Goal: Transaction & Acquisition: Book appointment/travel/reservation

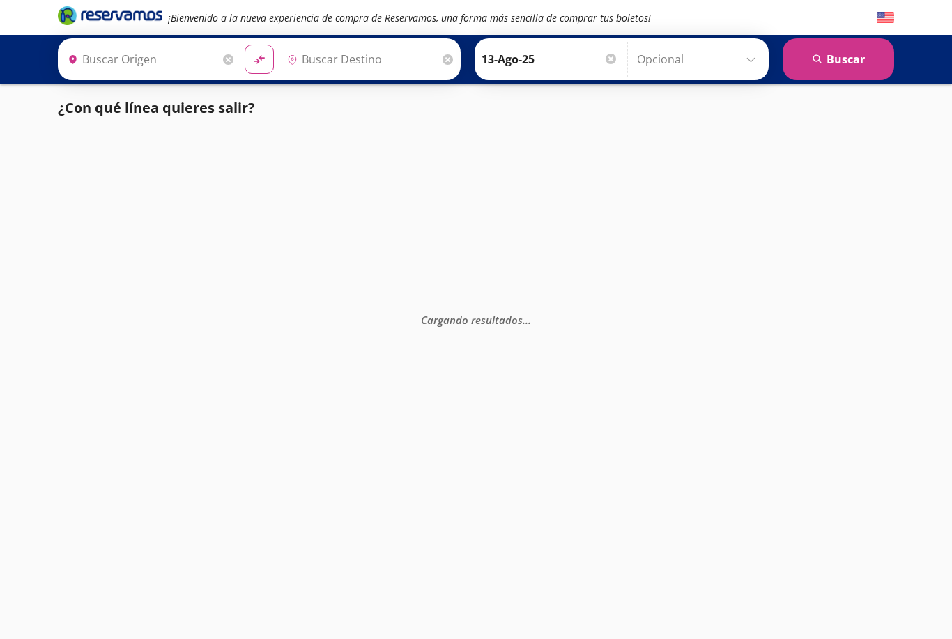
type input "[GEOGRAPHIC_DATA], [GEOGRAPHIC_DATA]"
type input "Pátzcuaro, [GEOGRAPHIC_DATA]"
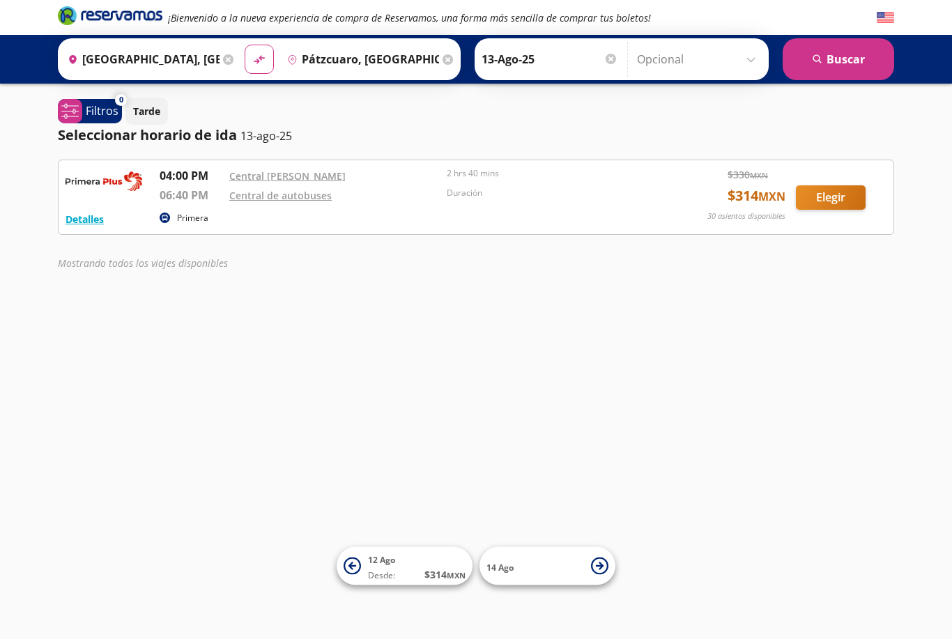
click at [667, 378] on div "¡Bienvenido a la nueva experiencia de compra de Reservamos, una forma más senci…" at bounding box center [476, 319] width 952 height 639
click at [540, 126] on div "Seleccionar horario de ida [DATE]" at bounding box center [476, 135] width 837 height 21
click at [423, 471] on div "¡Bienvenido a la nueva experiencia de compra de Reservamos, una forma más senci…" at bounding box center [476, 319] width 952 height 639
click at [917, 294] on div "¡Bienvenido a la nueva experiencia de compra de Reservamos, una forma más senci…" at bounding box center [476, 319] width 952 height 639
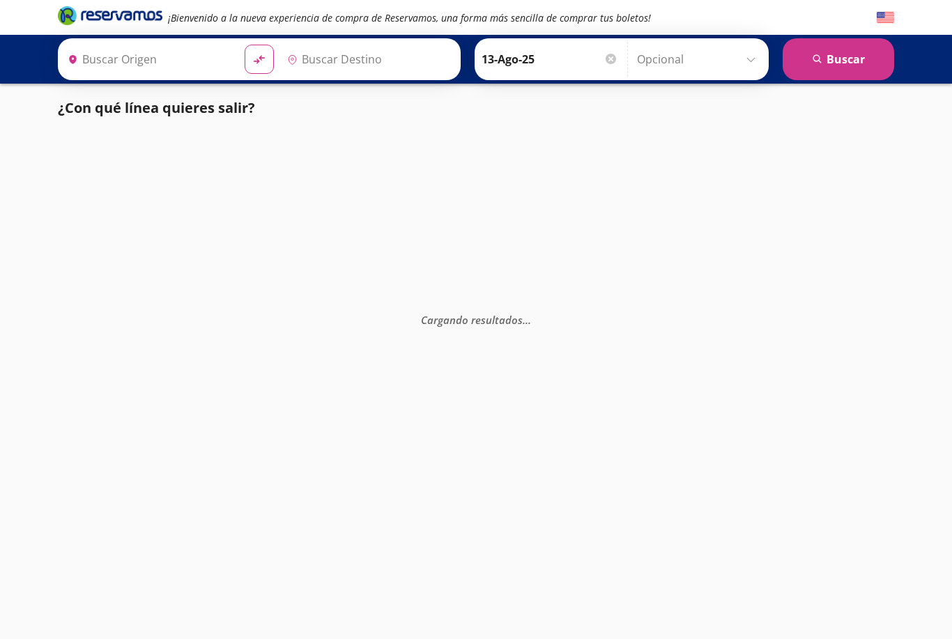
type input "[GEOGRAPHIC_DATA], [GEOGRAPHIC_DATA]"
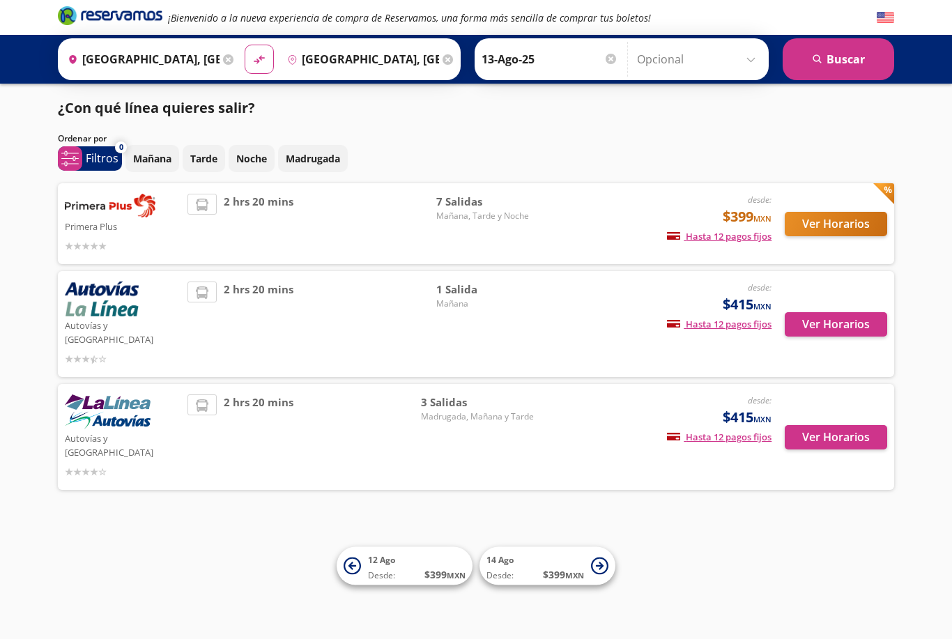
click at [462, 210] on span "Mañana, Tarde y Noche" at bounding box center [485, 216] width 98 height 13
click at [860, 222] on button "Ver Horarios" at bounding box center [836, 224] width 102 height 24
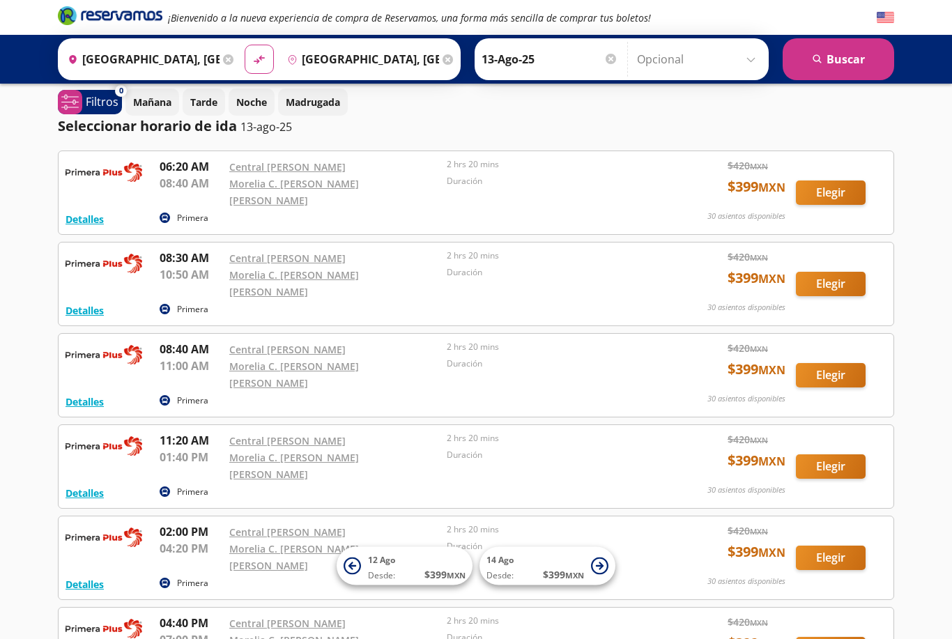
scroll to position [10, 0]
click at [225, 252] on div "08:30 AM Central [PERSON_NAME] 10:50 AM Morelia C. [PERSON_NAME] [PERSON_NAME] …" at bounding box center [408, 274] width 497 height 50
click at [250, 450] on link "Morelia C. [PERSON_NAME] [PERSON_NAME]" at bounding box center [294, 465] width 130 height 30
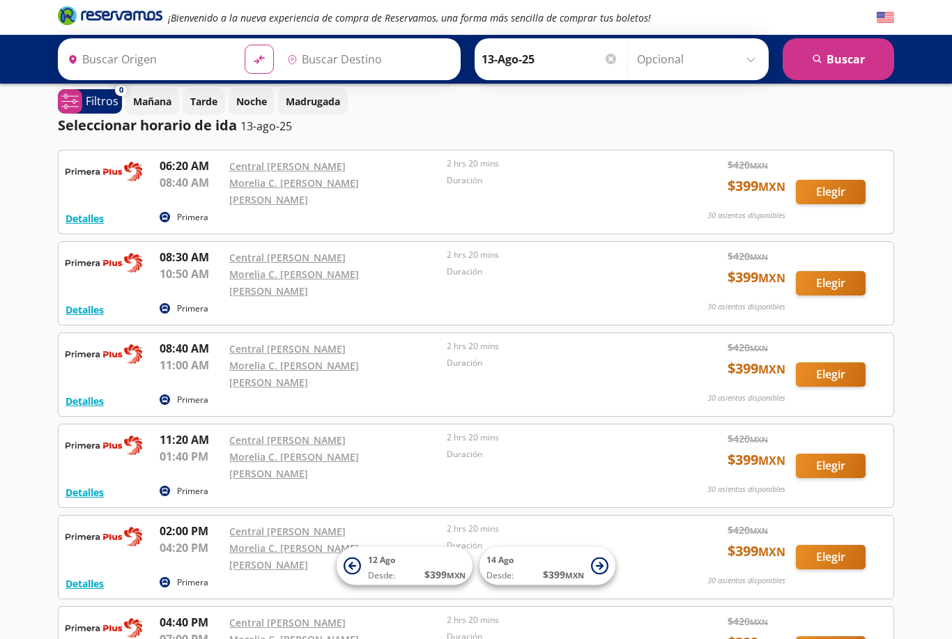
type input "[GEOGRAPHIC_DATA], [GEOGRAPHIC_DATA]"
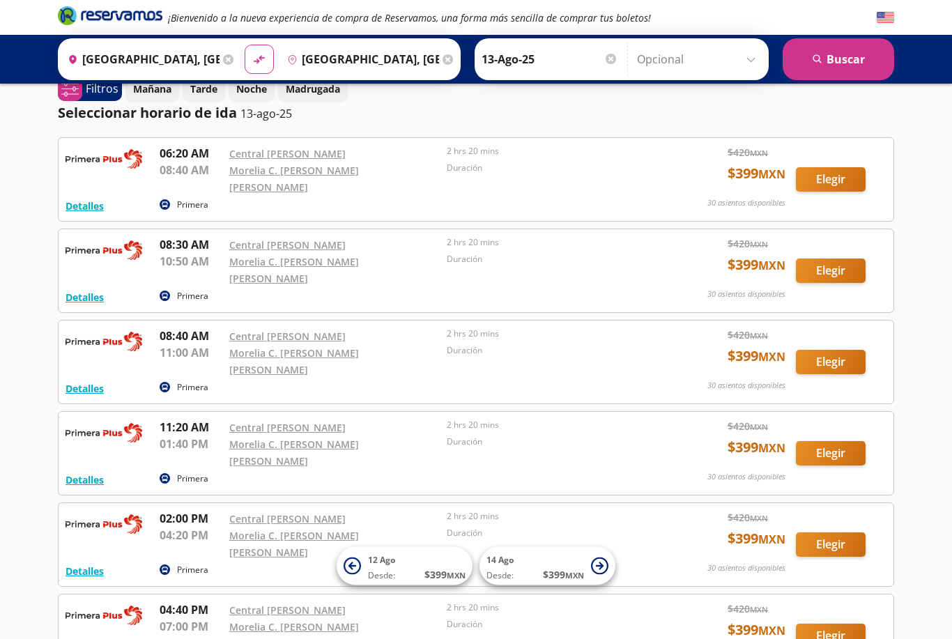
scroll to position [24, 0]
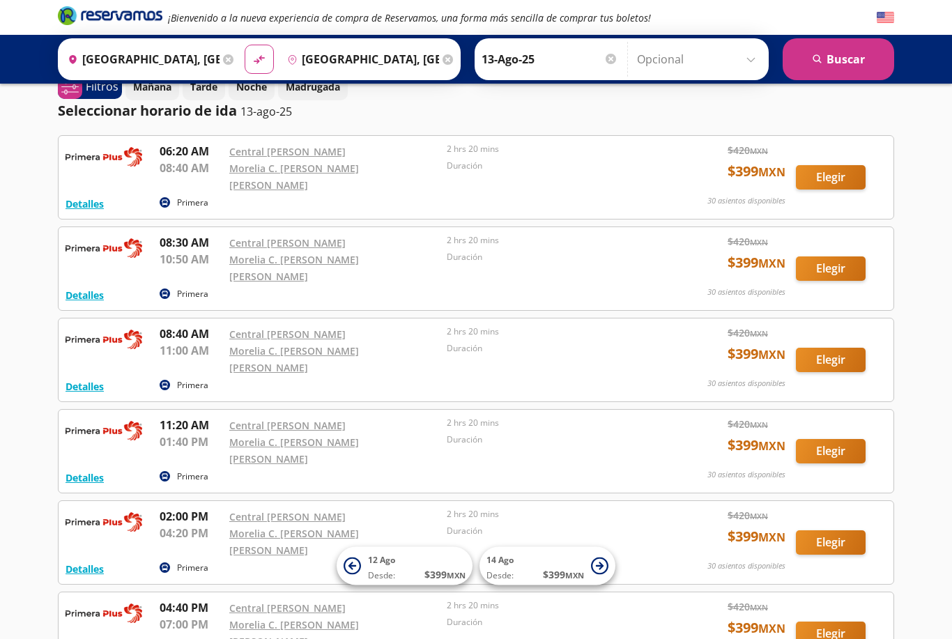
click at [266, 57] on icon "material-symbols:compare-arrows-rounded" at bounding box center [259, 59] width 14 height 15
type input "[GEOGRAPHIC_DATA], [GEOGRAPHIC_DATA]"
click at [372, 56] on input "[GEOGRAPHIC_DATA], [GEOGRAPHIC_DATA]" at bounding box center [361, 59] width 158 height 35
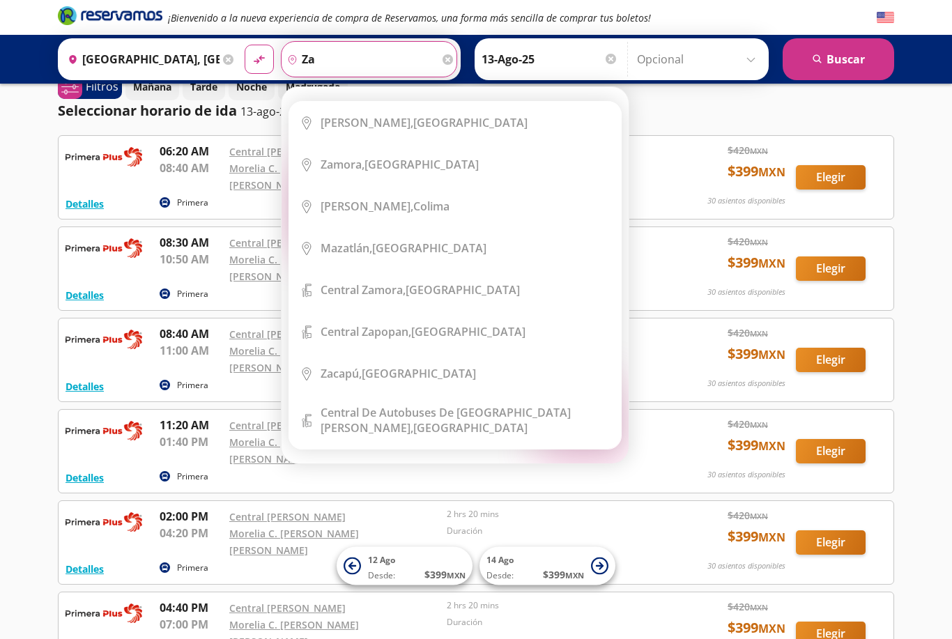
type input "z"
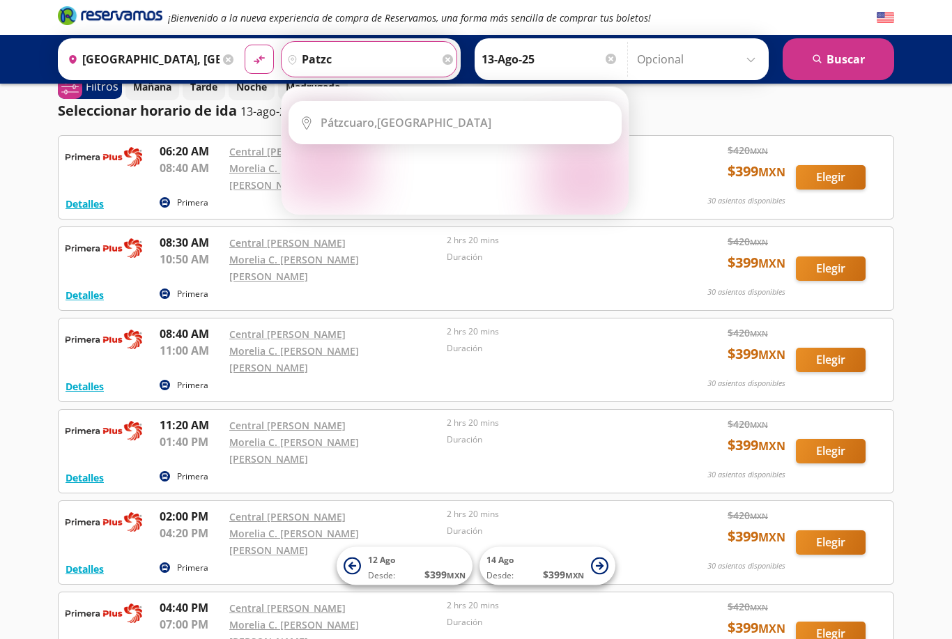
click at [472, 121] on div "Pátzcuaro, [GEOGRAPHIC_DATA]" at bounding box center [466, 122] width 290 height 15
type input "Pátzcuaro, [GEOGRAPHIC_DATA]"
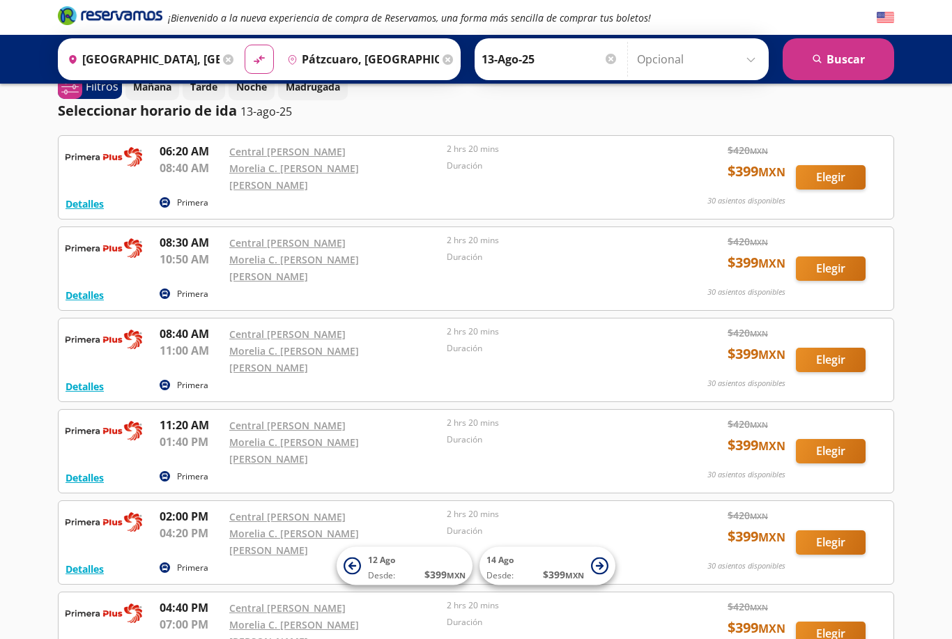
click at [550, 60] on input "13-Ago-25" at bounding box center [550, 59] width 137 height 35
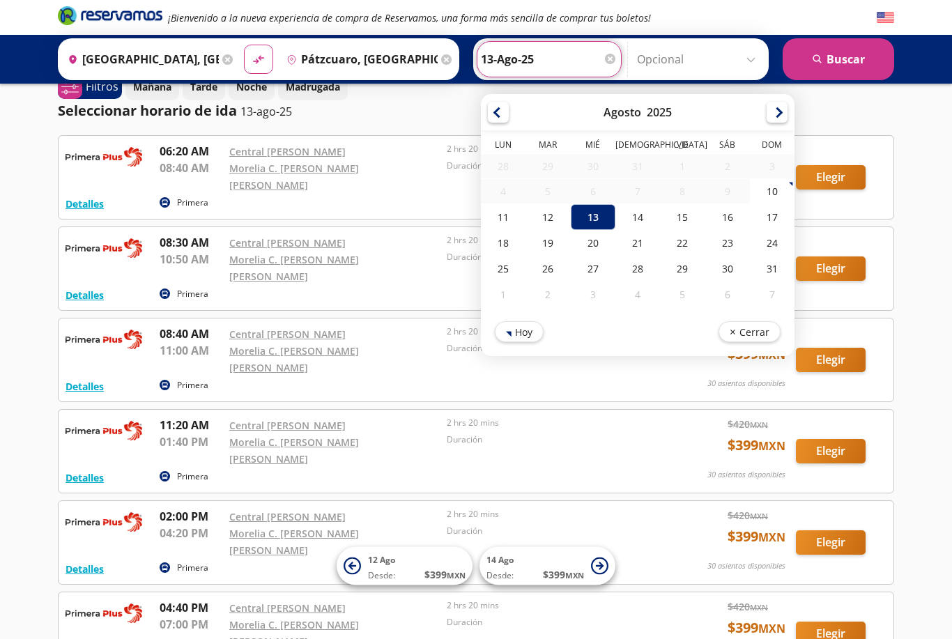
click at [660, 222] on div "14" at bounding box center [638, 217] width 45 height 26
type input "14-Ago-25"
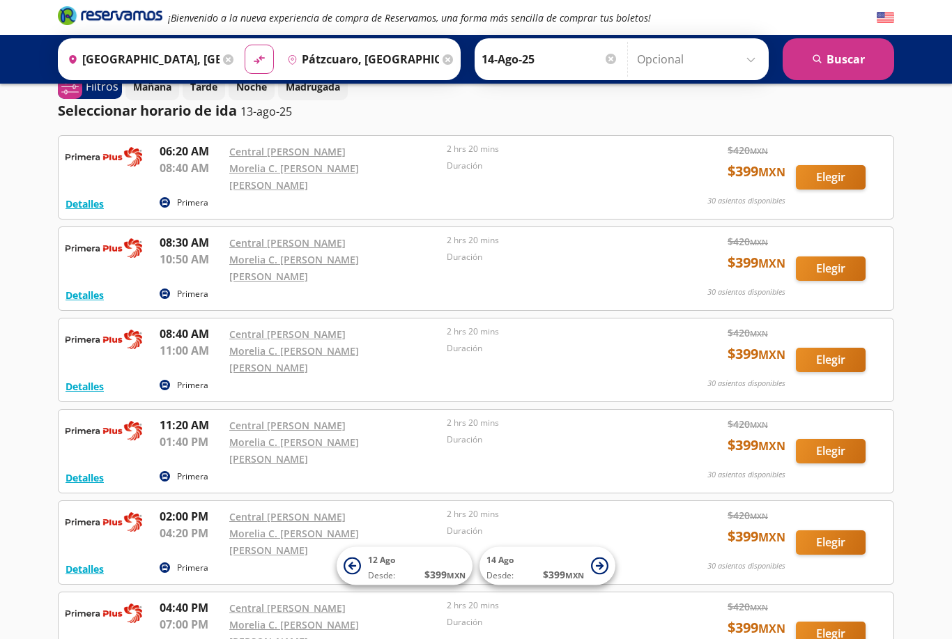
scroll to position [25, 0]
click at [837, 60] on button "search [GEOGRAPHIC_DATA]" at bounding box center [839, 59] width 112 height 42
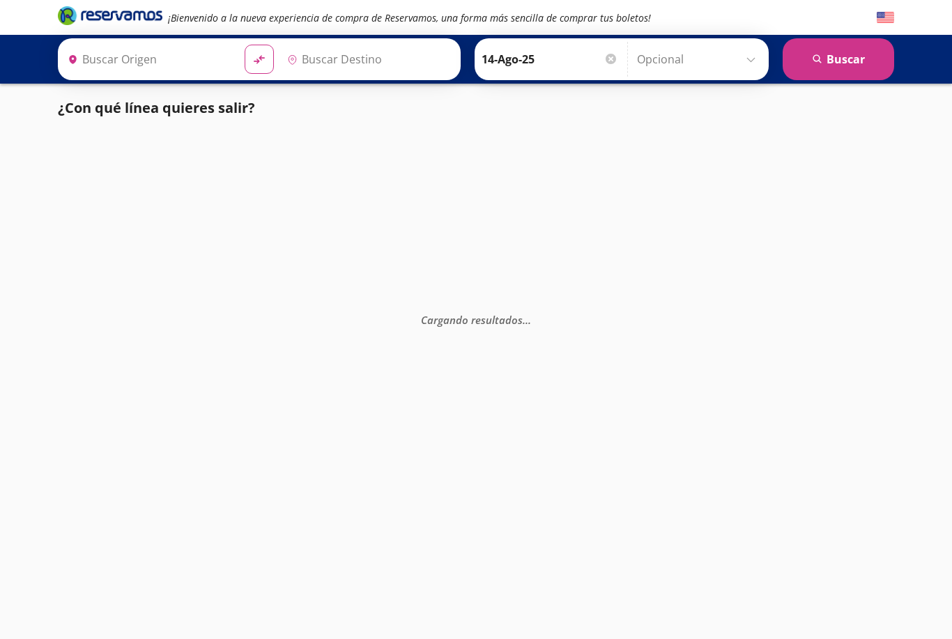
type input "[GEOGRAPHIC_DATA], [GEOGRAPHIC_DATA]"
type input "Pátzcuaro, [GEOGRAPHIC_DATA]"
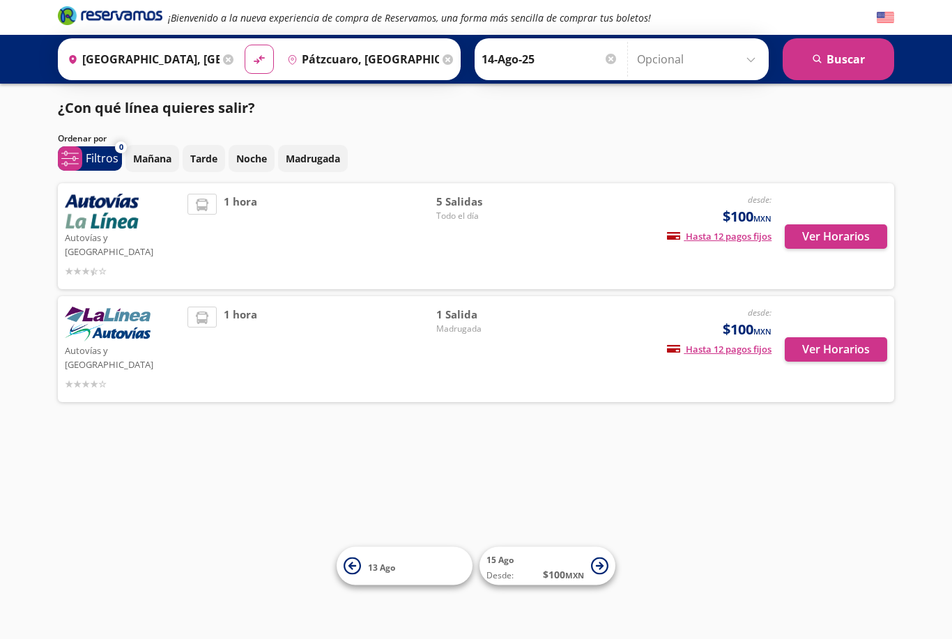
click at [458, 215] on span "Todo el día" at bounding box center [485, 216] width 98 height 13
click at [465, 207] on span "5 Salidas" at bounding box center [485, 202] width 98 height 16
click at [859, 228] on button "Ver Horarios" at bounding box center [836, 237] width 102 height 24
click at [266, 59] on icon "material-symbols:compare-arrows-rounded" at bounding box center [259, 59] width 14 height 15
type input "Pátzcuaro, [GEOGRAPHIC_DATA]"
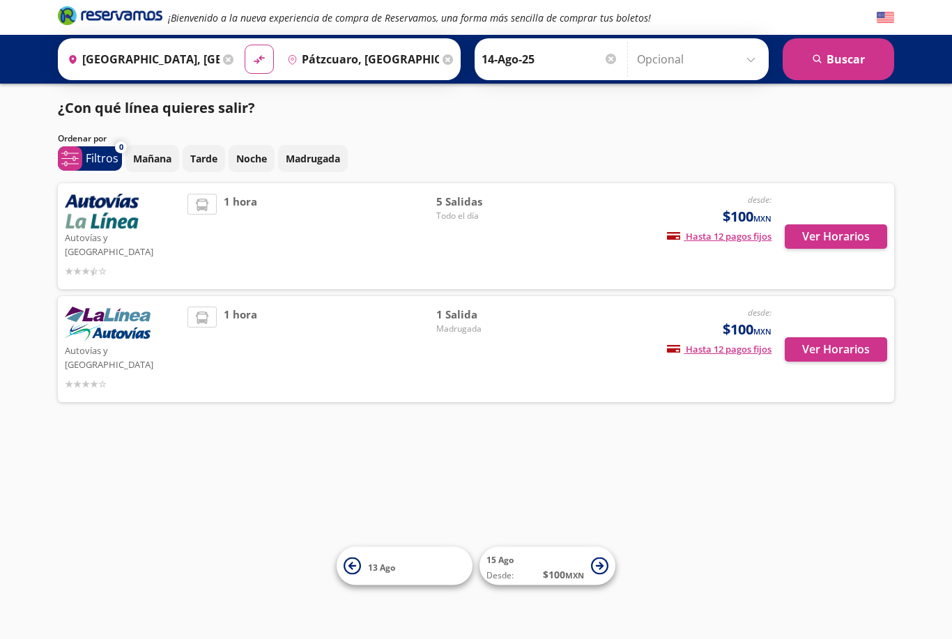
type input "[GEOGRAPHIC_DATA], [GEOGRAPHIC_DATA]"
click at [462, 323] on span "Madrugada" at bounding box center [485, 329] width 98 height 13
click at [375, 53] on input "[GEOGRAPHIC_DATA], [GEOGRAPHIC_DATA]" at bounding box center [361, 59] width 158 height 35
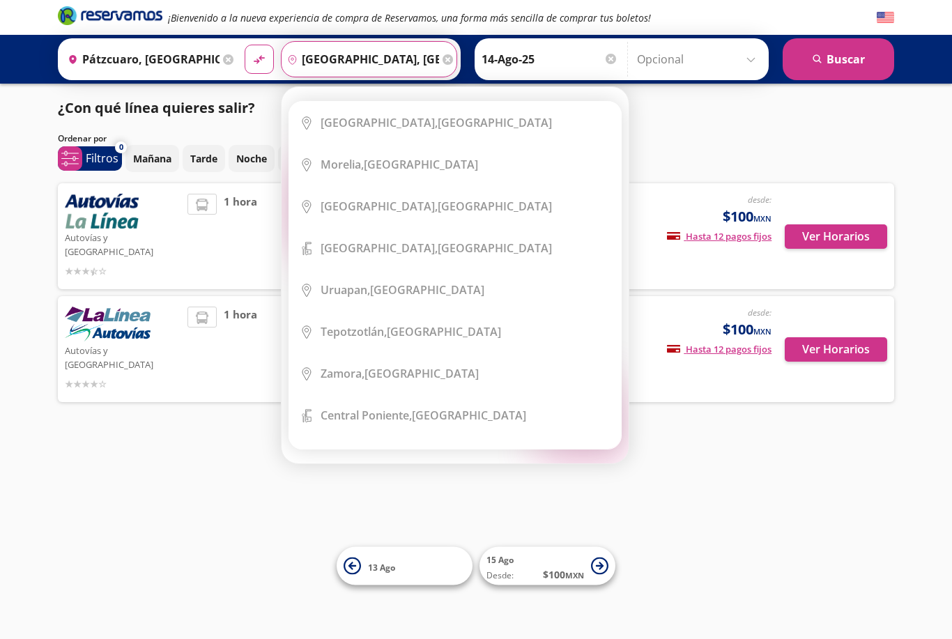
click at [274, 59] on button "material-symbols:compare-arrows-rounded" at bounding box center [259, 59] width 29 height 29
type input "[GEOGRAPHIC_DATA], [GEOGRAPHIC_DATA]"
type input "Pátzcuaro, [GEOGRAPHIC_DATA]"
click at [274, 59] on button "material-symbols:compare-arrows-rounded" at bounding box center [259, 59] width 29 height 29
type input "Pátzcuaro, [GEOGRAPHIC_DATA]"
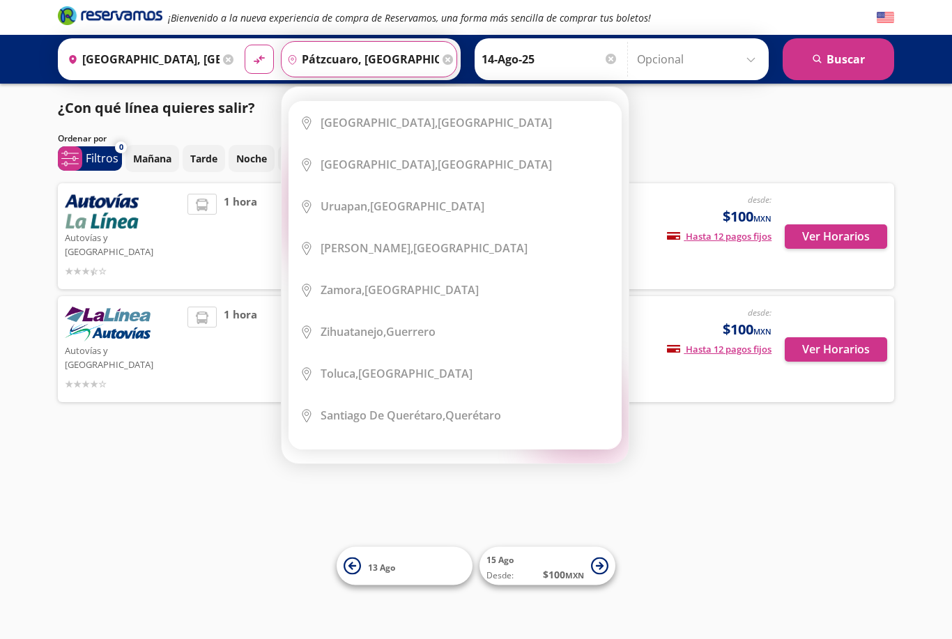
type input "[GEOGRAPHIC_DATA], [GEOGRAPHIC_DATA]"
click at [274, 59] on button "material-symbols:compare-arrows-rounded" at bounding box center [259, 59] width 29 height 29
type input "[GEOGRAPHIC_DATA], [GEOGRAPHIC_DATA]"
type input "Pátzcuaro, [GEOGRAPHIC_DATA]"
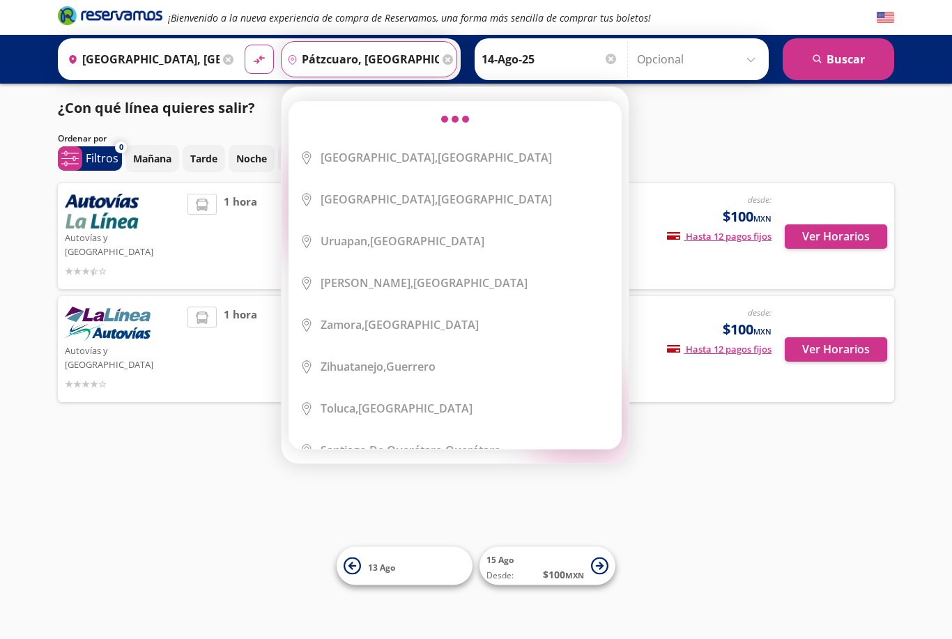
click at [274, 59] on button "material-symbols:compare-arrows-rounded" at bounding box center [259, 59] width 29 height 29
type input "Pátzcuaro, [GEOGRAPHIC_DATA]"
type input "[GEOGRAPHIC_DATA], [GEOGRAPHIC_DATA]"
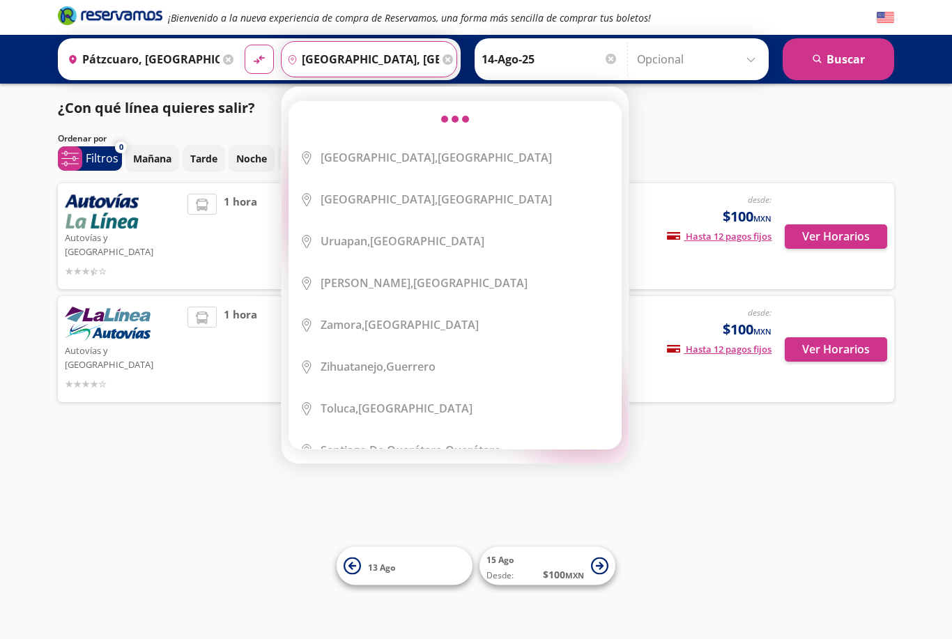
type input "Pátzcuaro, [GEOGRAPHIC_DATA]"
click at [274, 59] on button "material-symbols:compare-arrows-rounded" at bounding box center [259, 59] width 29 height 29
type input "Pátzcuaro, [GEOGRAPHIC_DATA]"
type input "[GEOGRAPHIC_DATA], [GEOGRAPHIC_DATA]"
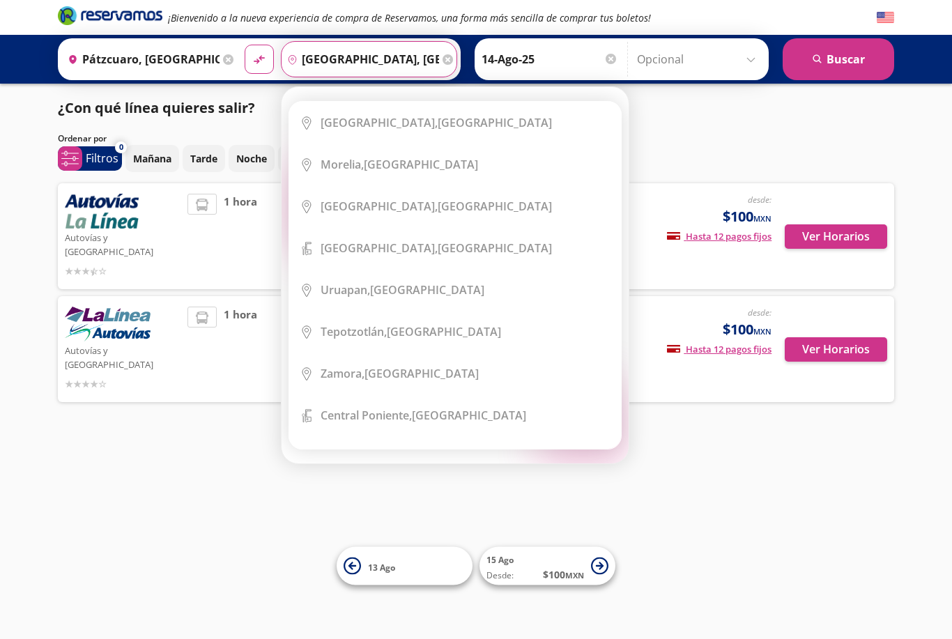
click at [274, 59] on button "material-symbols:compare-arrows-rounded" at bounding box center [259, 59] width 29 height 29
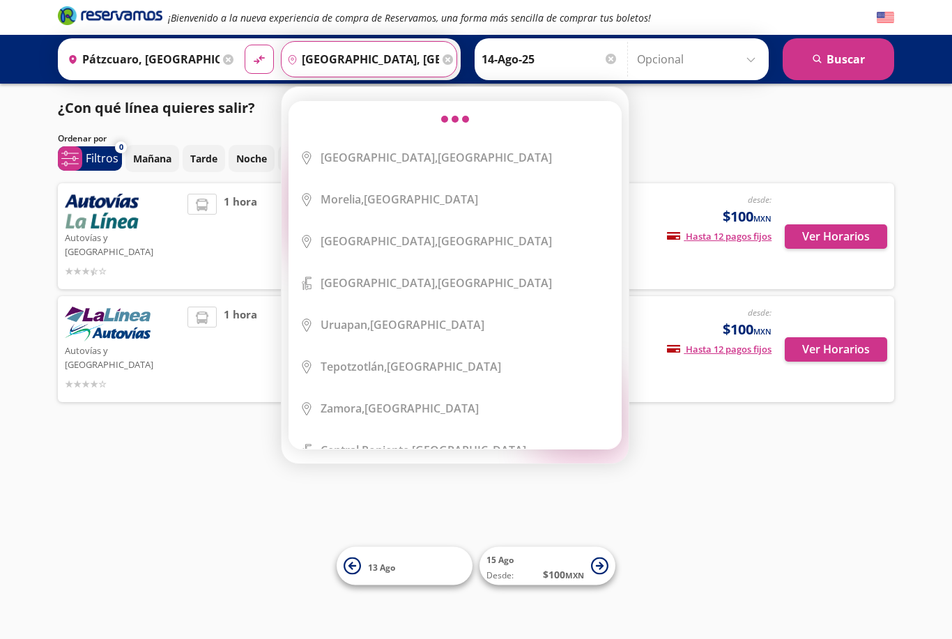
type input "[GEOGRAPHIC_DATA], [GEOGRAPHIC_DATA]"
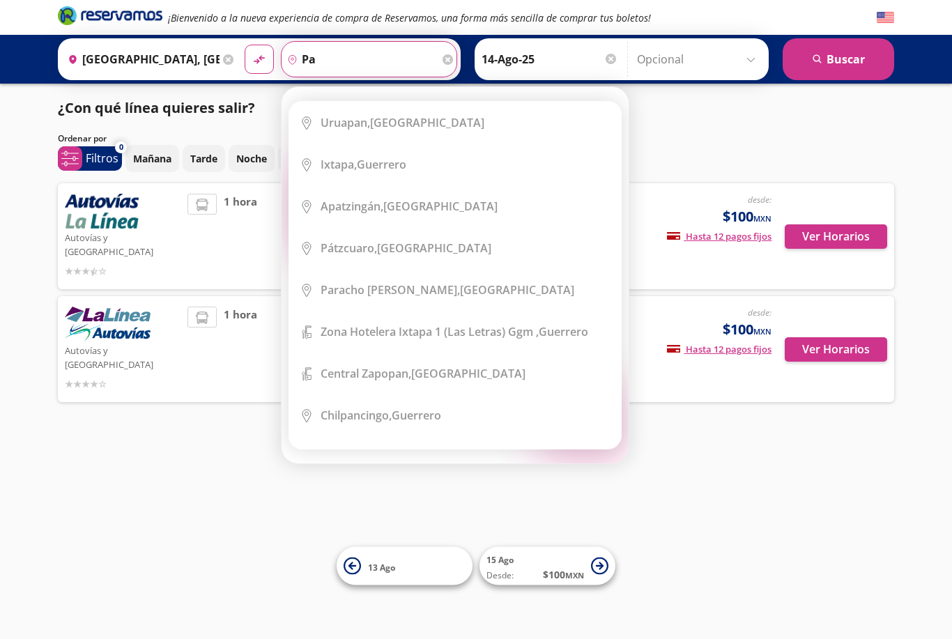
type input "p"
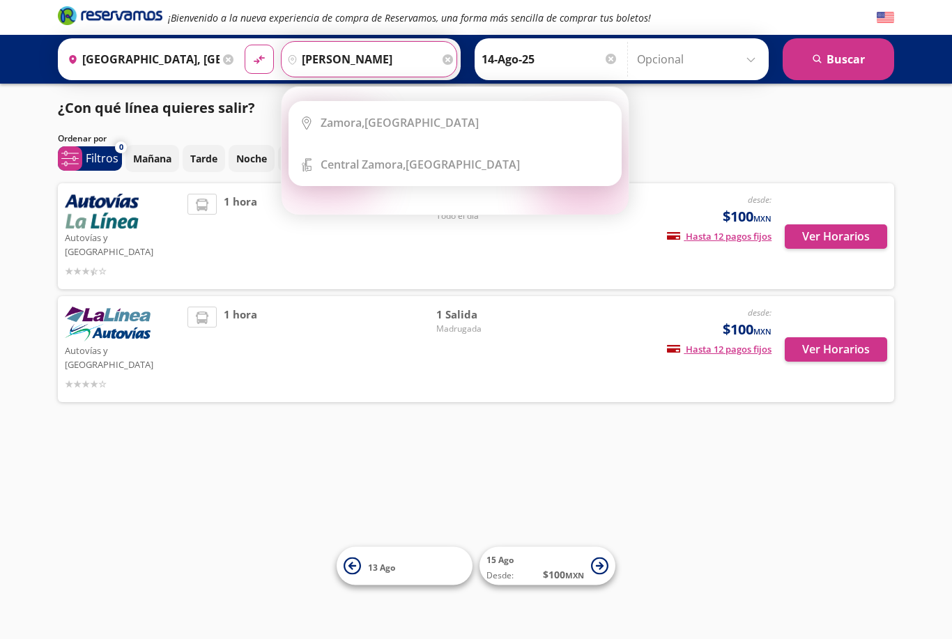
click at [441, 165] on div "[GEOGRAPHIC_DATA][PERSON_NAME], [GEOGRAPHIC_DATA]" at bounding box center [420, 164] width 199 height 15
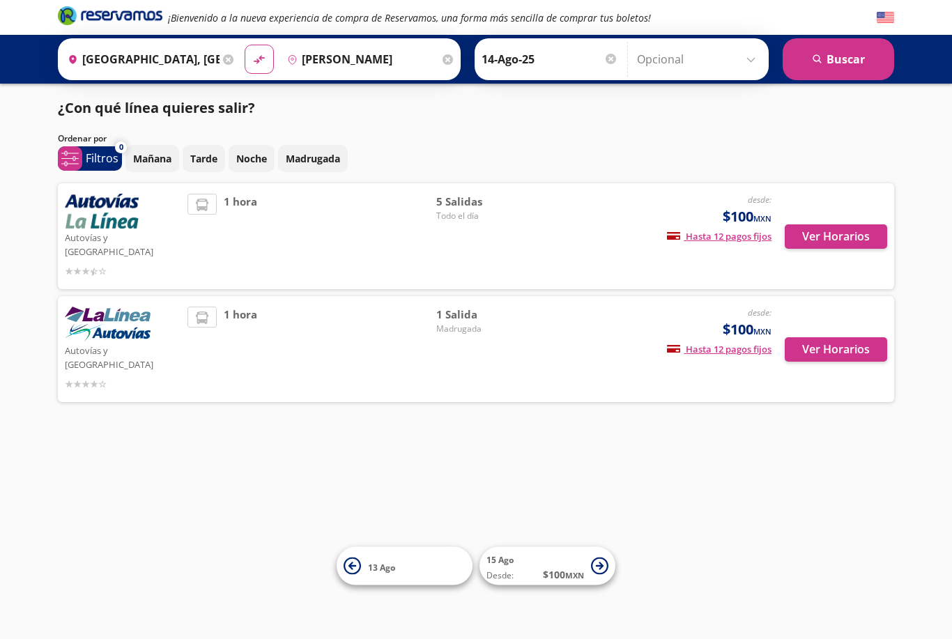
type input "[GEOGRAPHIC_DATA][PERSON_NAME], [GEOGRAPHIC_DATA]"
click at [835, 48] on button "search [GEOGRAPHIC_DATA]" at bounding box center [839, 59] width 112 height 42
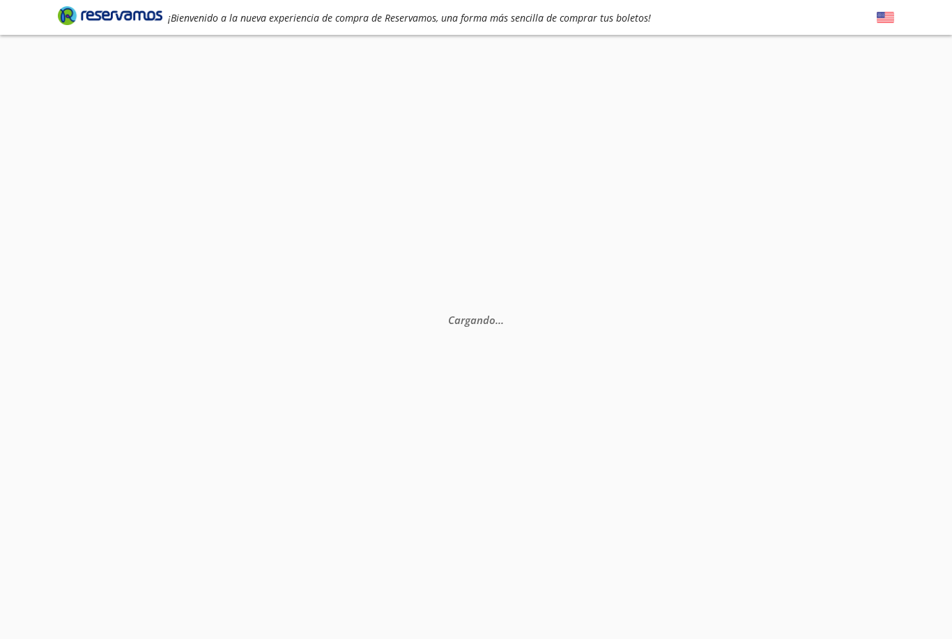
click at [838, 49] on div "Cargando . . ." at bounding box center [476, 354] width 952 height 639
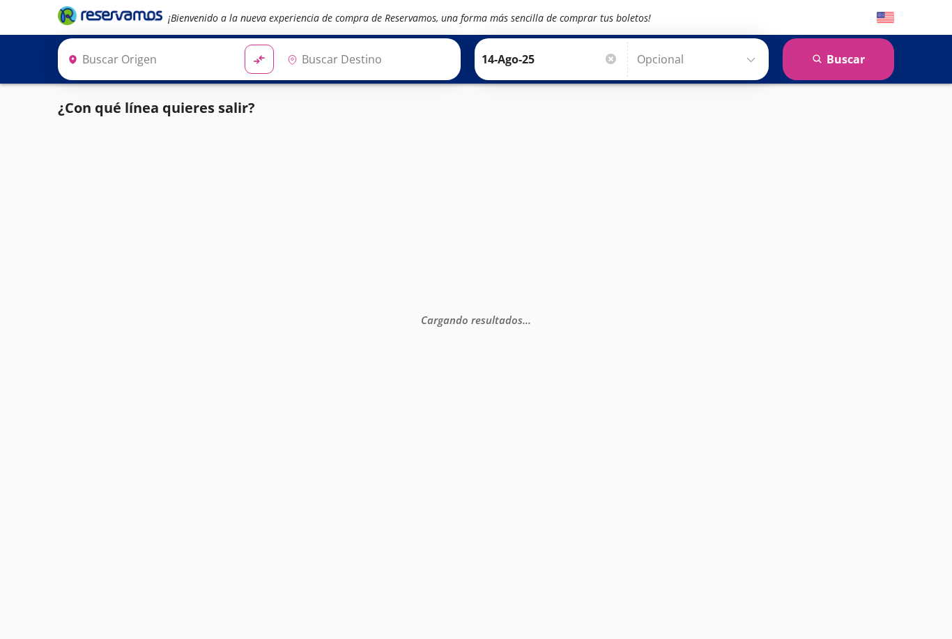
type input "[GEOGRAPHIC_DATA][PERSON_NAME], [GEOGRAPHIC_DATA]"
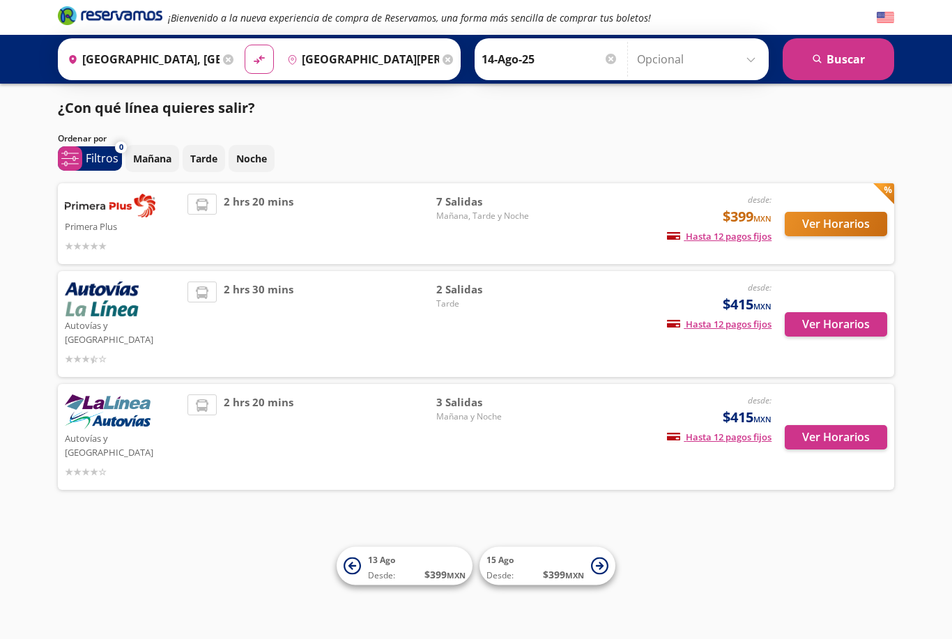
click at [462, 219] on span "Mañana, Tarde y Noche" at bounding box center [485, 216] width 98 height 13
click at [833, 228] on button "Ver Horarios" at bounding box center [836, 224] width 102 height 24
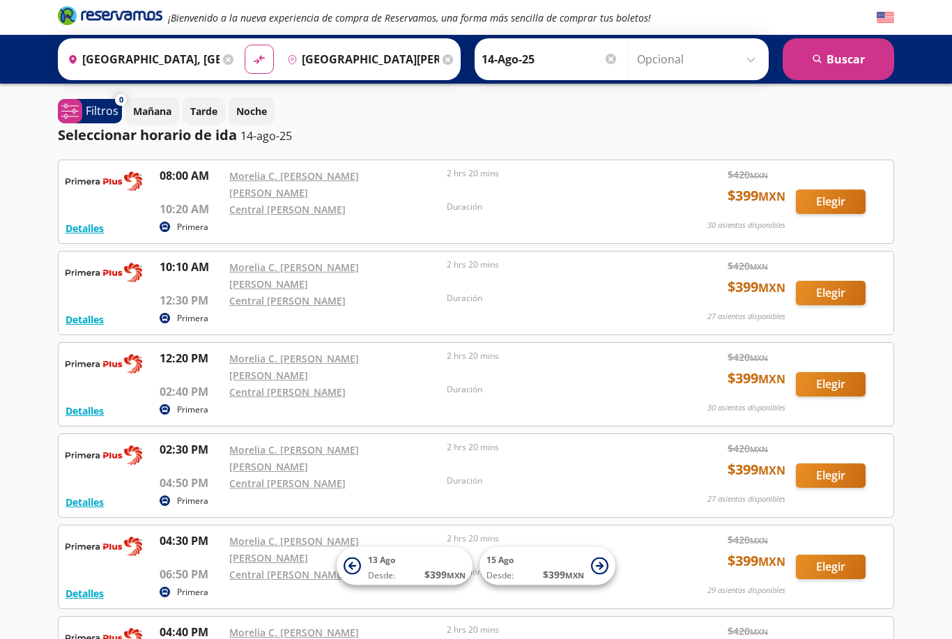
click at [204, 58] on input "[GEOGRAPHIC_DATA], [GEOGRAPHIC_DATA]" at bounding box center [141, 59] width 158 height 35
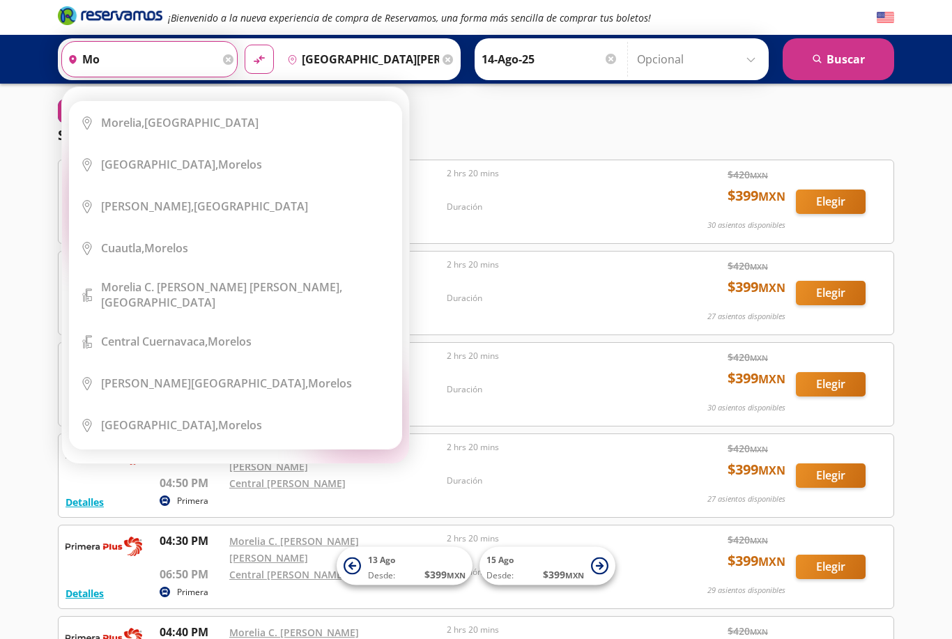
type input "m"
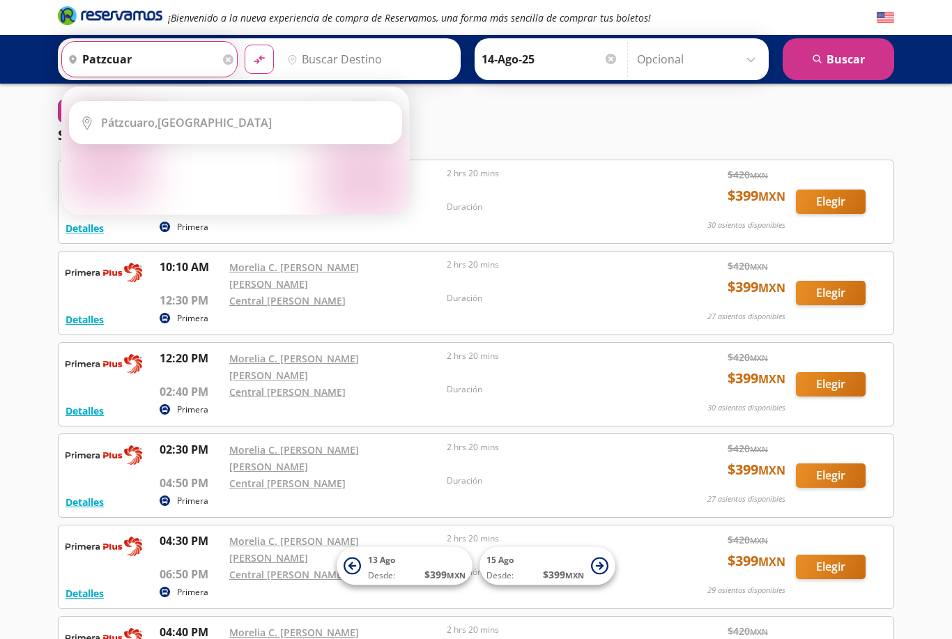
click at [252, 134] on li "City Icon [GEOGRAPHIC_DATA], [GEOGRAPHIC_DATA]" at bounding box center [236, 123] width 332 height 42
type input "Pátzcuaro, [GEOGRAPHIC_DATA]"
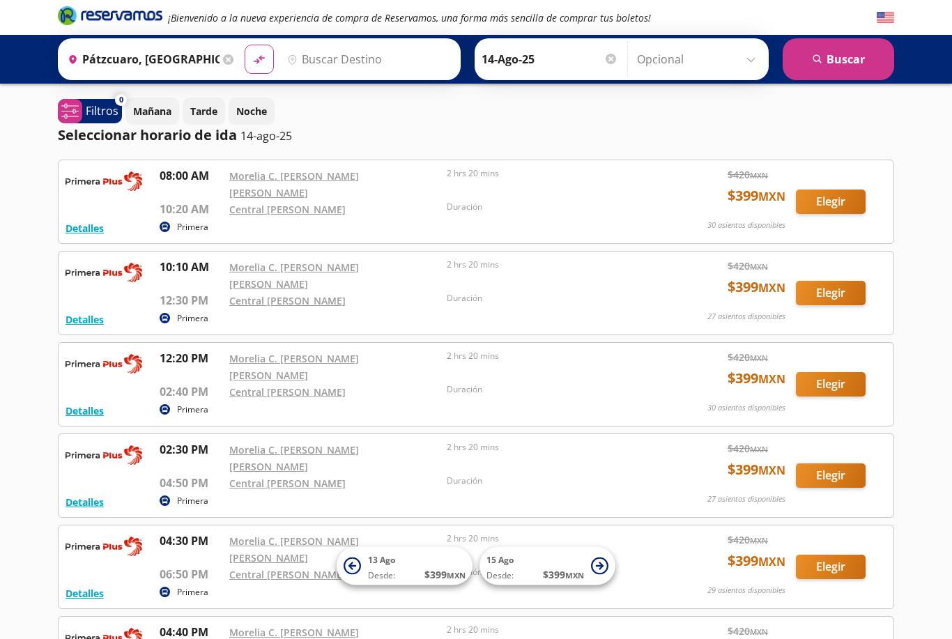
click at [567, 60] on input "14-Ago-25" at bounding box center [550, 59] width 137 height 35
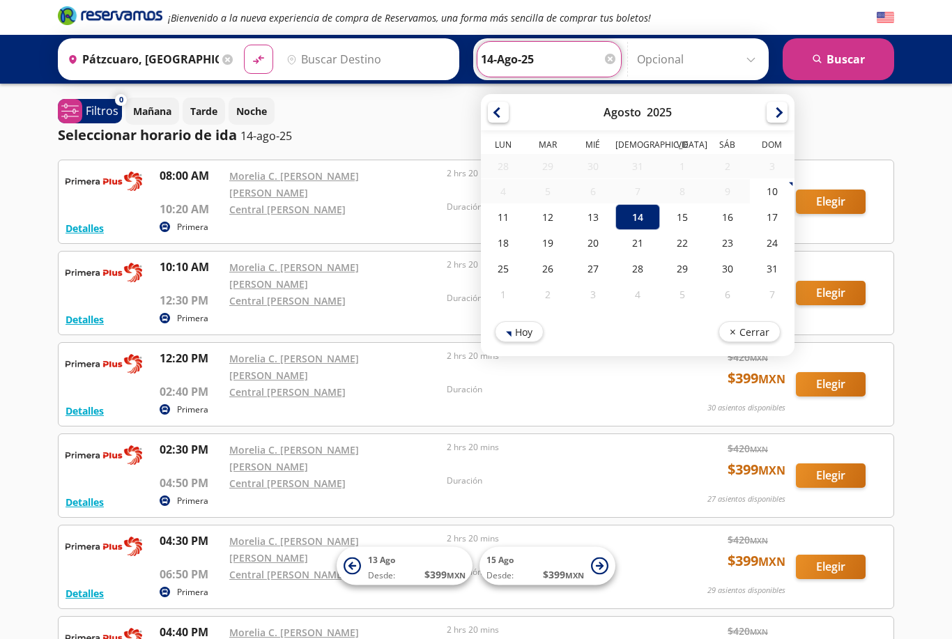
click at [832, 61] on button "search [GEOGRAPHIC_DATA]" at bounding box center [839, 59] width 112 height 42
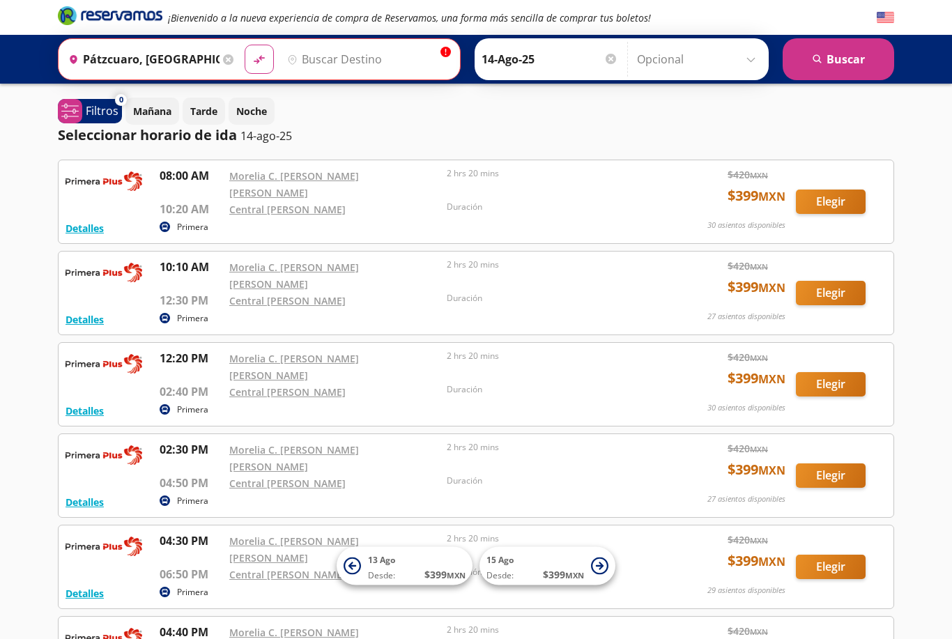
click at [842, 58] on button "search [GEOGRAPHIC_DATA]" at bounding box center [839, 59] width 112 height 42
click at [828, 57] on button "search [GEOGRAPHIC_DATA]" at bounding box center [839, 59] width 112 height 42
click at [832, 62] on button "search [GEOGRAPHIC_DATA]" at bounding box center [839, 59] width 112 height 42
click at [855, 47] on button "search [GEOGRAPHIC_DATA]" at bounding box center [839, 59] width 112 height 42
click at [858, 63] on button "search [GEOGRAPHIC_DATA]" at bounding box center [839, 59] width 112 height 42
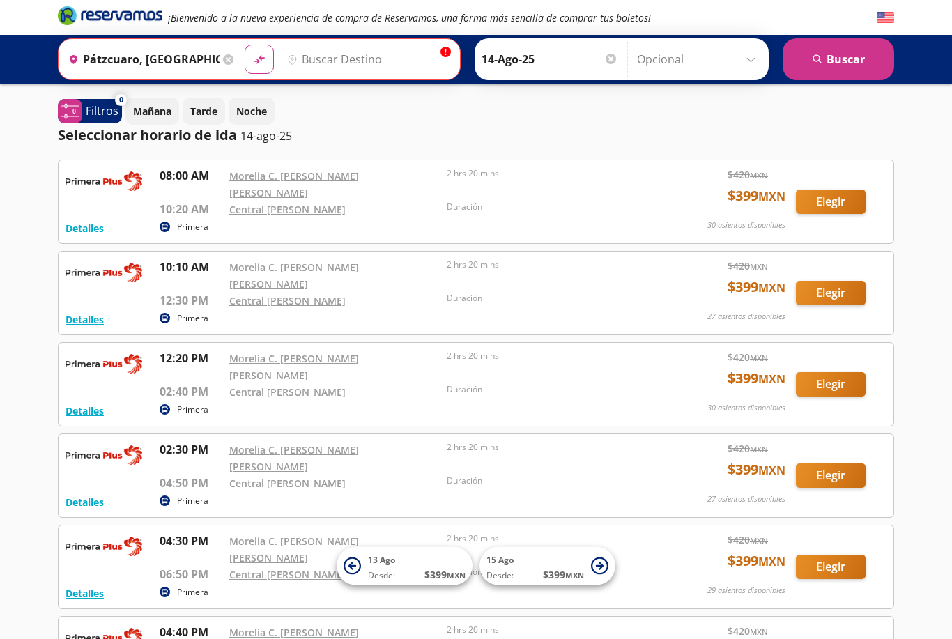
click at [849, 65] on button "search [GEOGRAPHIC_DATA]" at bounding box center [839, 59] width 112 height 42
click at [381, 56] on input "Destino" at bounding box center [367, 59] width 171 height 35
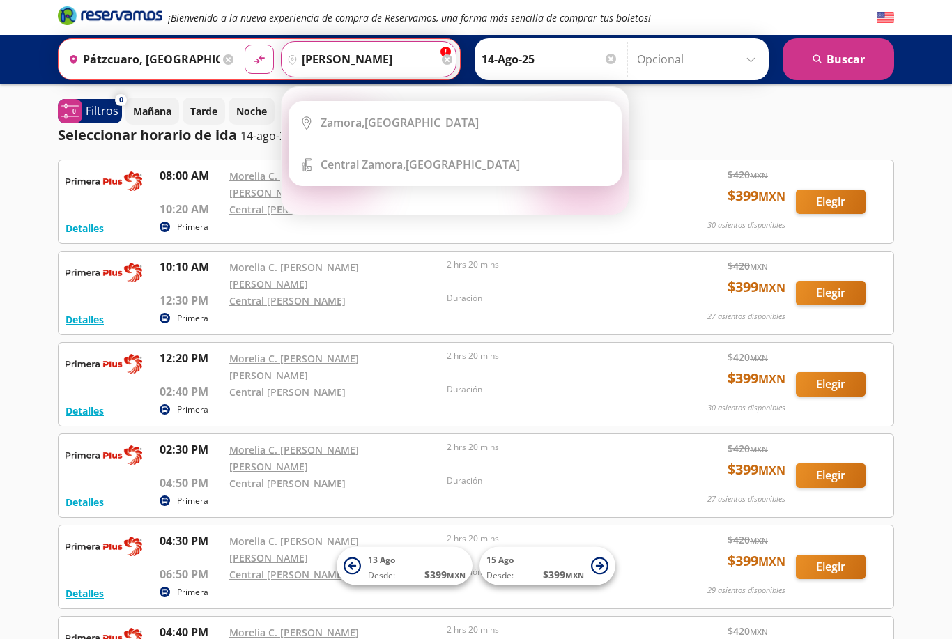
click at [448, 170] on div "[GEOGRAPHIC_DATA][PERSON_NAME], [GEOGRAPHIC_DATA]" at bounding box center [420, 164] width 199 height 15
type input "[GEOGRAPHIC_DATA][PERSON_NAME], [GEOGRAPHIC_DATA]"
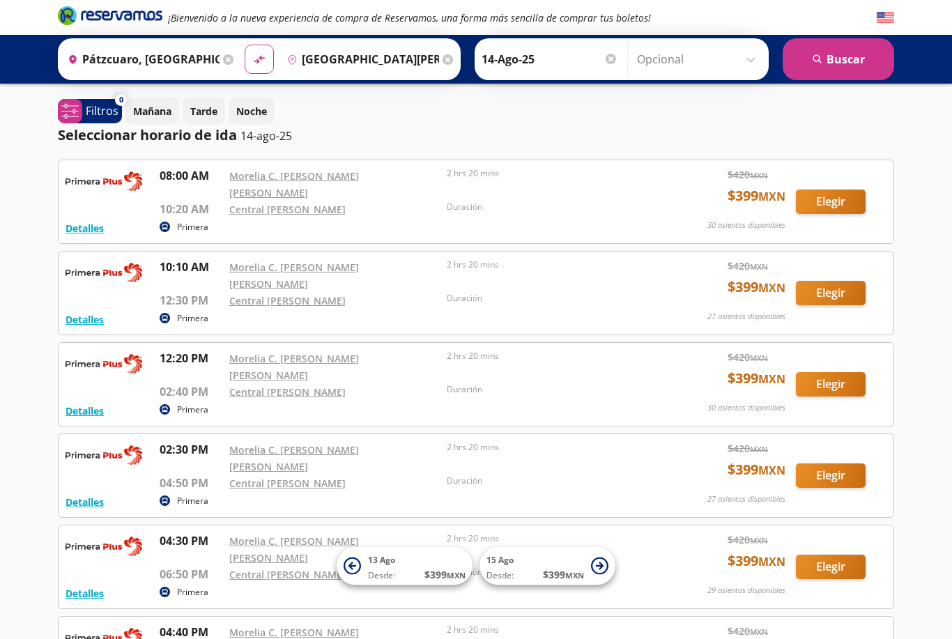
click at [832, 63] on button "search [GEOGRAPHIC_DATA]" at bounding box center [839, 59] width 112 height 42
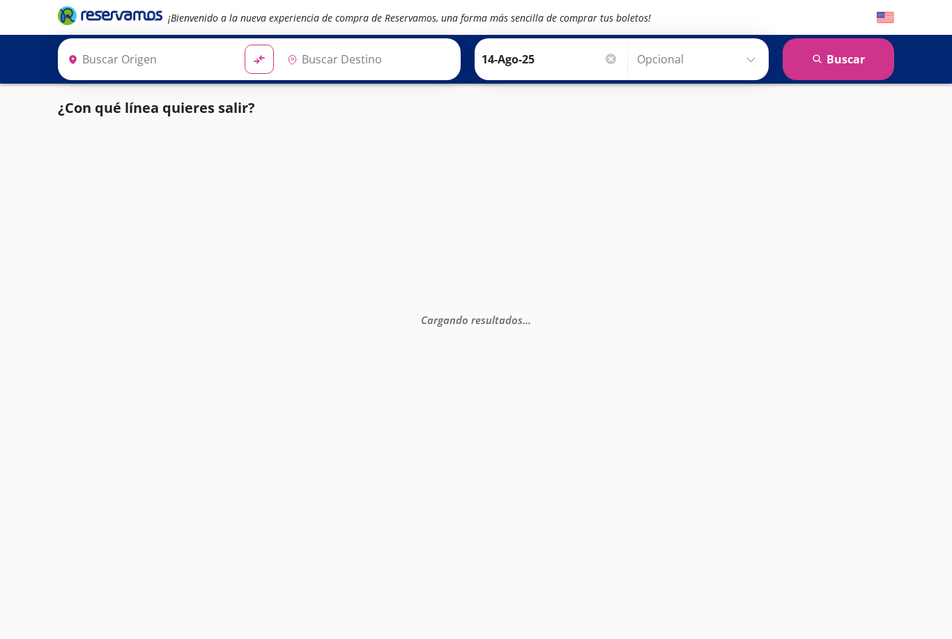
type input "Pátzcuaro, [GEOGRAPHIC_DATA]"
type input "[GEOGRAPHIC_DATA][PERSON_NAME], [GEOGRAPHIC_DATA]"
type input "[GEOGRAPHIC_DATA], [GEOGRAPHIC_DATA]"
type input "[GEOGRAPHIC_DATA][PERSON_NAME], [GEOGRAPHIC_DATA]"
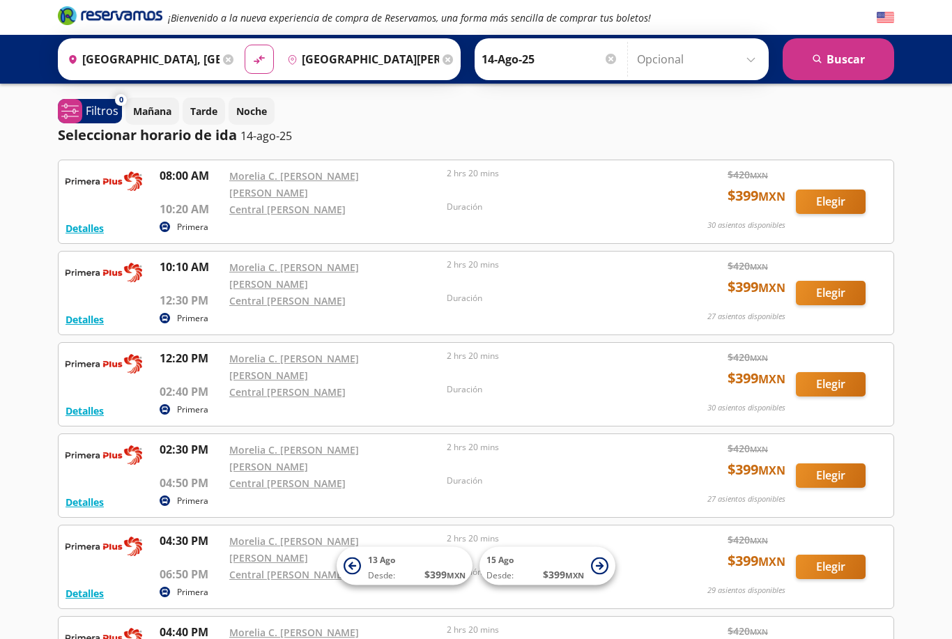
click at [274, 61] on button "material-symbols:compare-arrows-rounded" at bounding box center [259, 59] width 29 height 29
type input "[GEOGRAPHIC_DATA][PERSON_NAME], [GEOGRAPHIC_DATA]"
type input "[GEOGRAPHIC_DATA], [GEOGRAPHIC_DATA]"
click at [559, 64] on input "14-Ago-25" at bounding box center [550, 59] width 137 height 35
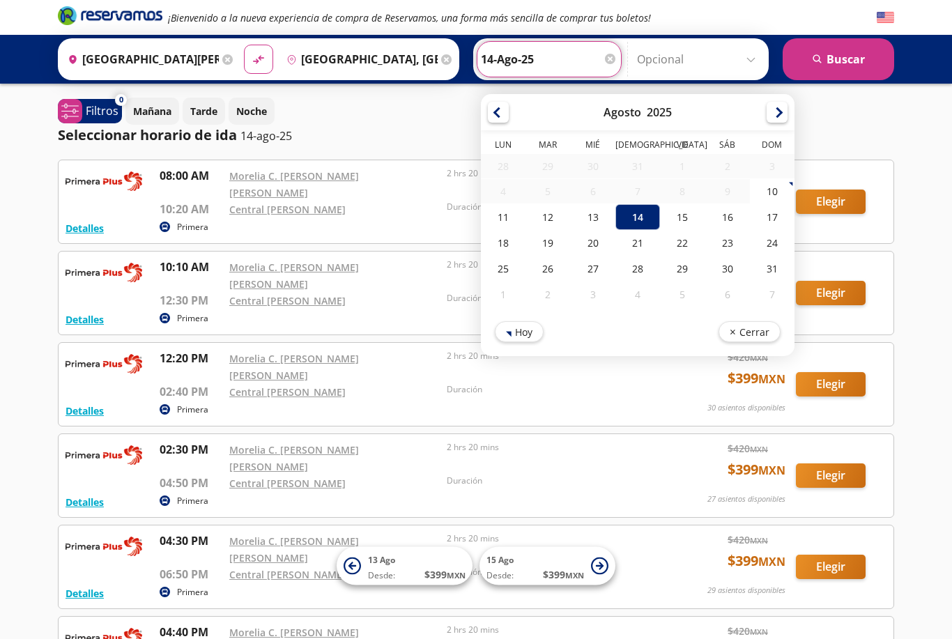
click at [570, 221] on div "12" at bounding box center [548, 217] width 45 height 26
type input "12-Ago-25"
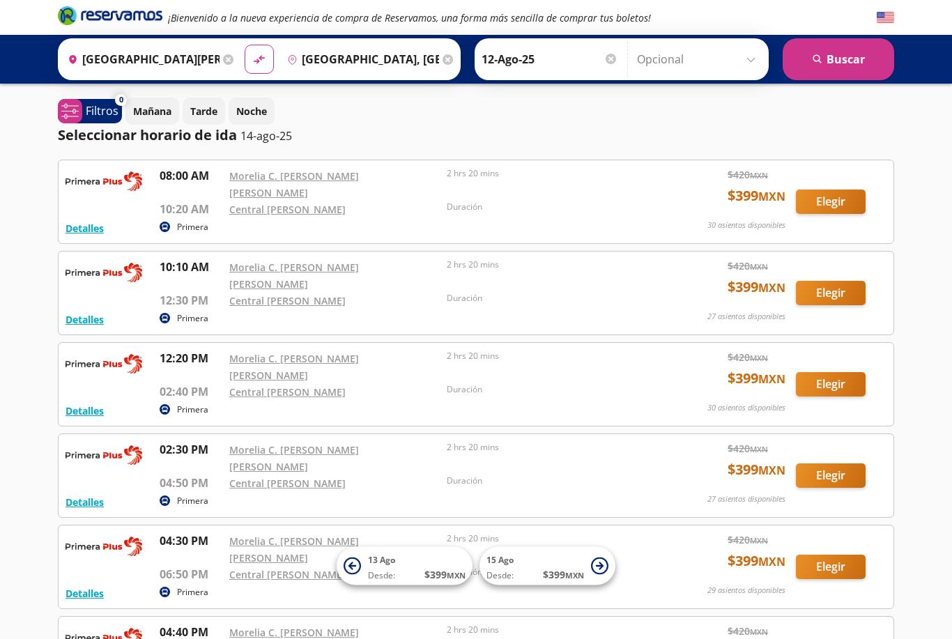
click at [837, 47] on button "search [GEOGRAPHIC_DATA]" at bounding box center [839, 59] width 112 height 42
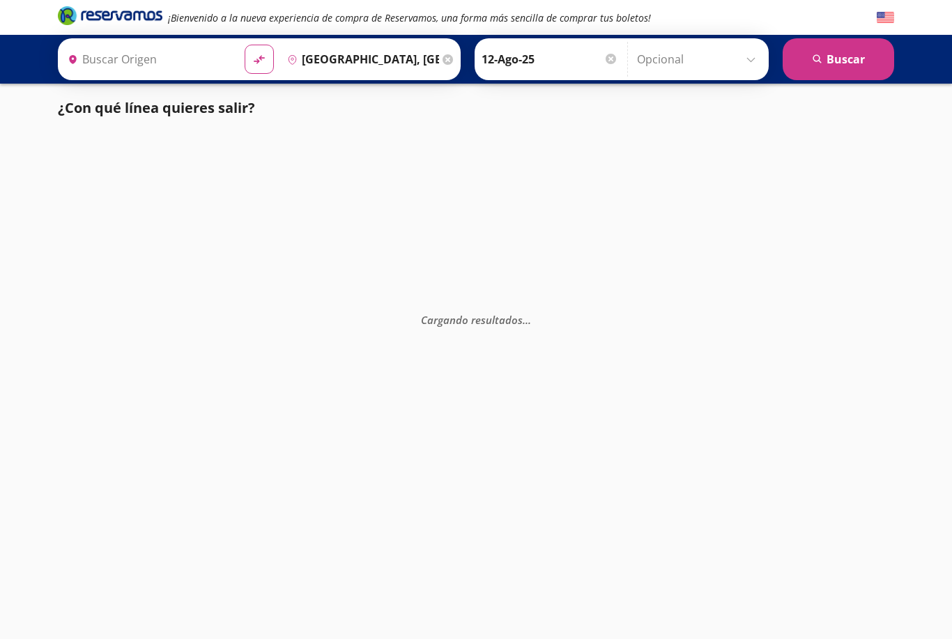
type input "[GEOGRAPHIC_DATA][PERSON_NAME], [GEOGRAPHIC_DATA]"
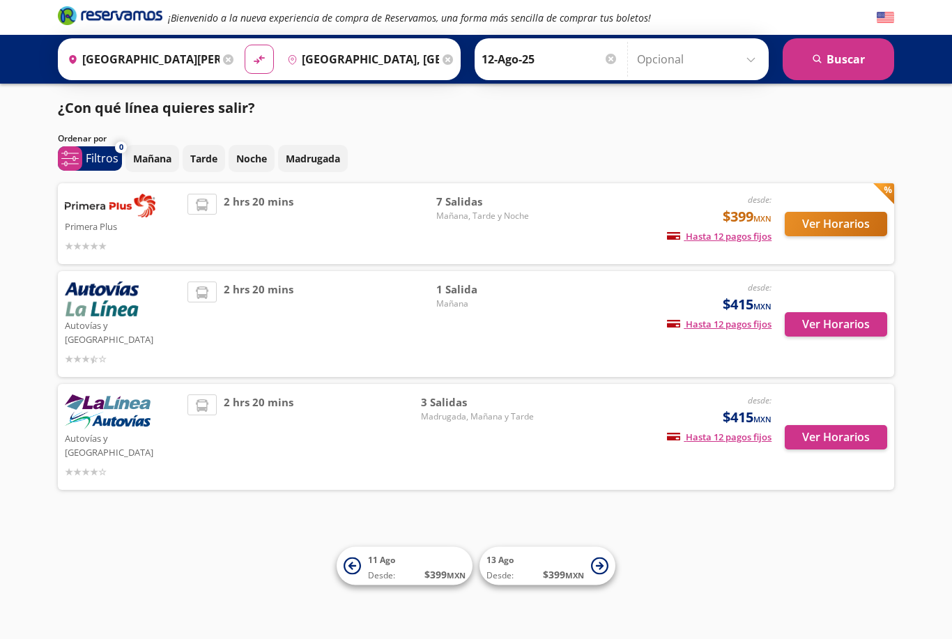
click at [474, 215] on span "Mañana, Tarde y Noche" at bounding box center [485, 216] width 98 height 13
click at [473, 207] on span "7 Salidas" at bounding box center [485, 202] width 98 height 16
click at [472, 210] on span "Mañana, Tarde y Noche" at bounding box center [485, 216] width 98 height 13
click at [835, 218] on button "Ver Horarios" at bounding box center [836, 224] width 102 height 24
